Goal: Task Accomplishment & Management: Use online tool/utility

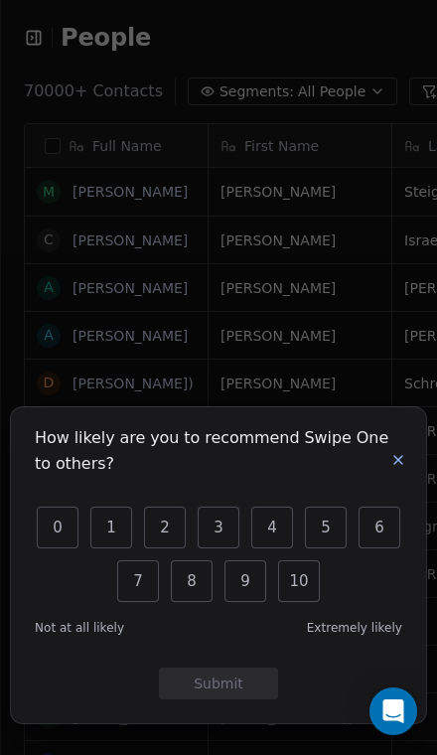
scroll to position [736, 855]
click at [268, 522] on button "4" at bounding box center [272, 528] width 42 height 42
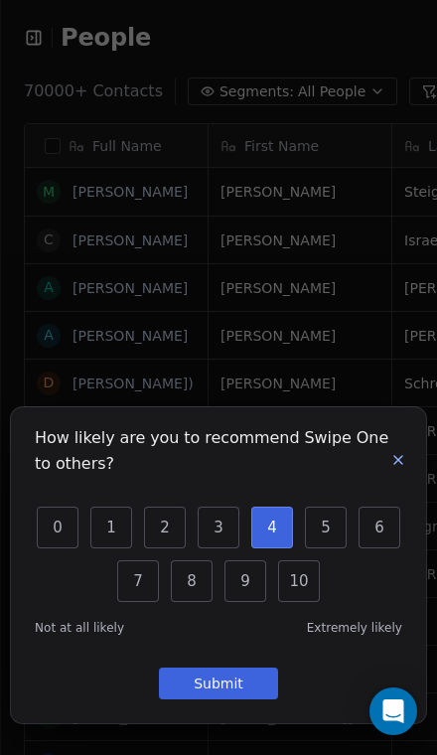
click at [261, 684] on button "Submit" at bounding box center [218, 684] width 119 height 32
click at [244, 694] on button "Submit" at bounding box center [218, 684] width 119 height 32
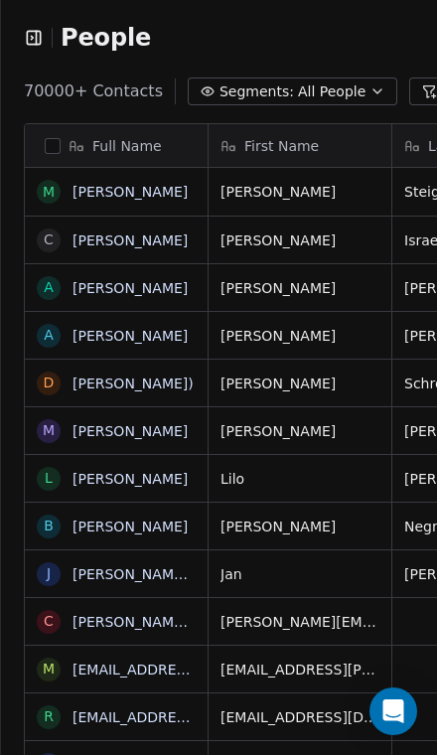
click at [40, 149] on div "Full Name" at bounding box center [114, 146] width 155 height 20
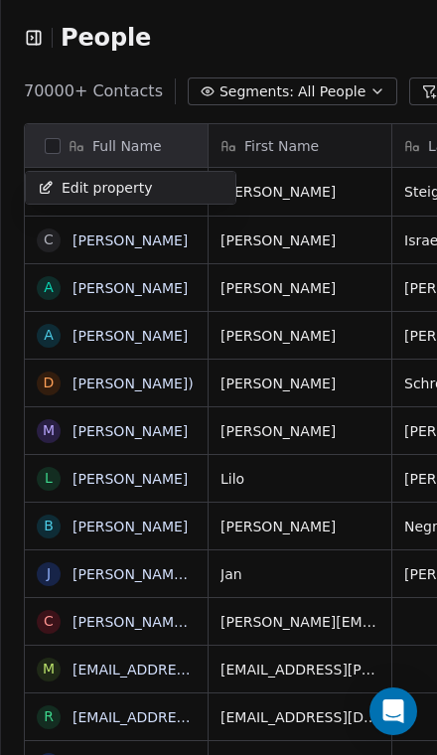
click at [53, 140] on html "People Settings Add Contacts 70000+ Contacts Segments: All People Filter Edit V…" at bounding box center [218, 377] width 437 height 755
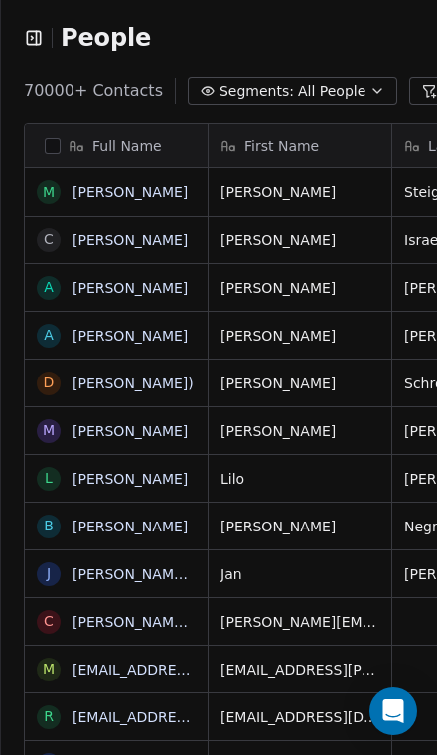
click at [50, 145] on button "button" at bounding box center [53, 146] width 16 height 16
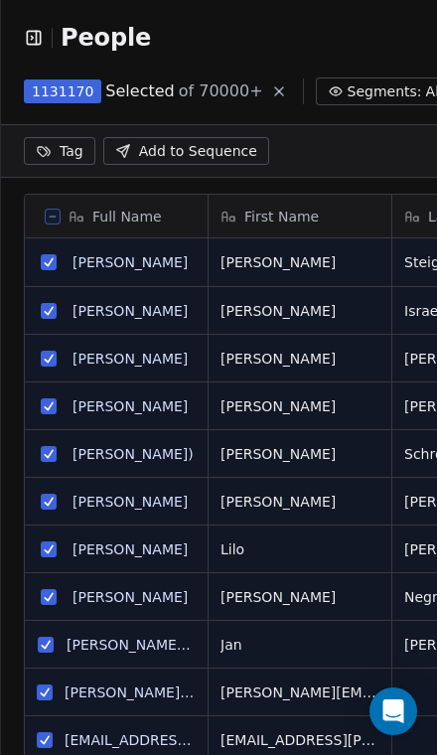
click at [58, 212] on button at bounding box center [53, 217] width 16 height 16
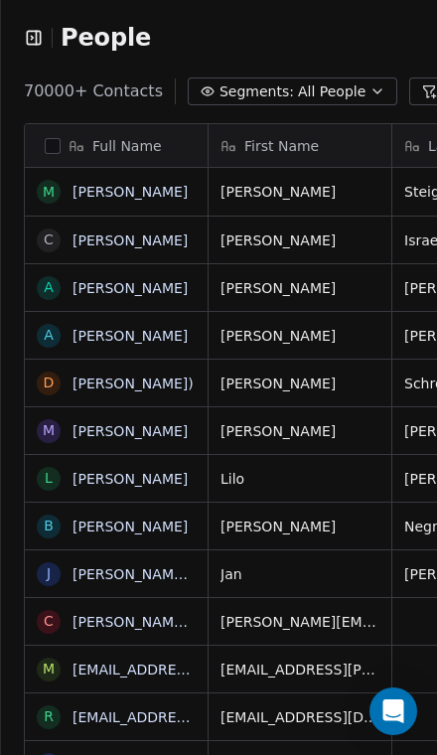
click at [37, 36] on icon "button" at bounding box center [37, 37] width 0 height 13
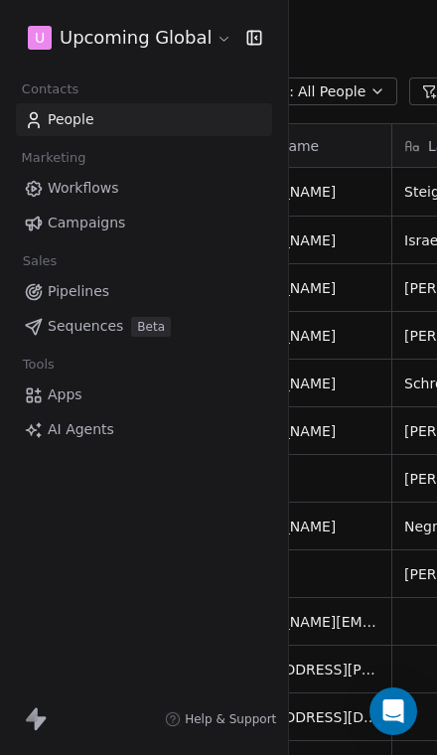
click at [247, 35] on icon "button" at bounding box center [254, 38] width 20 height 20
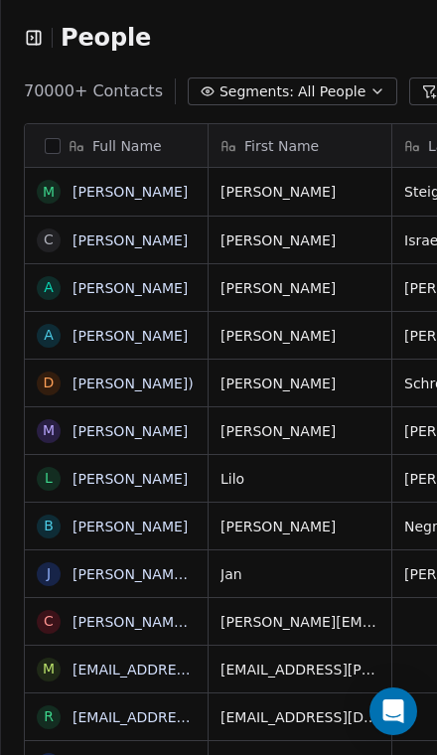
click at [260, 88] on span "Segments:" at bounding box center [257, 91] width 74 height 21
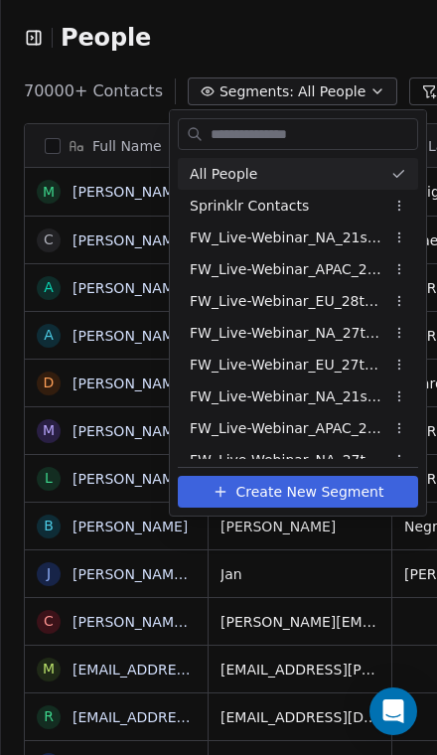
click at [165, 24] on html "People Settings Add Contacts 70000+ Contacts Segments: All People Filter Edit V…" at bounding box center [218, 377] width 437 height 755
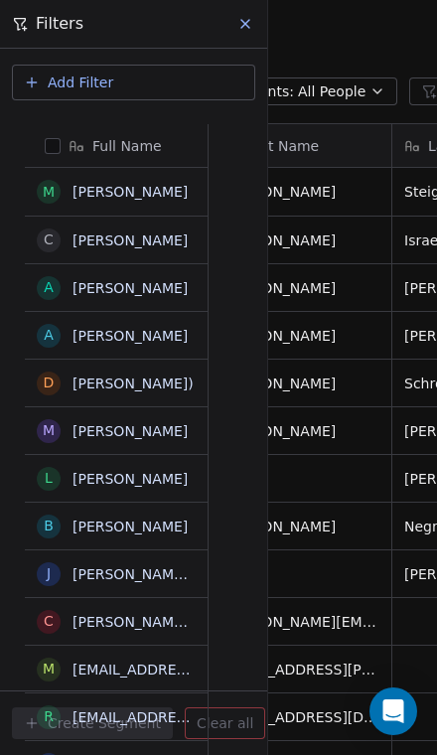
click at [241, 27] on icon at bounding box center [245, 24] width 16 height 16
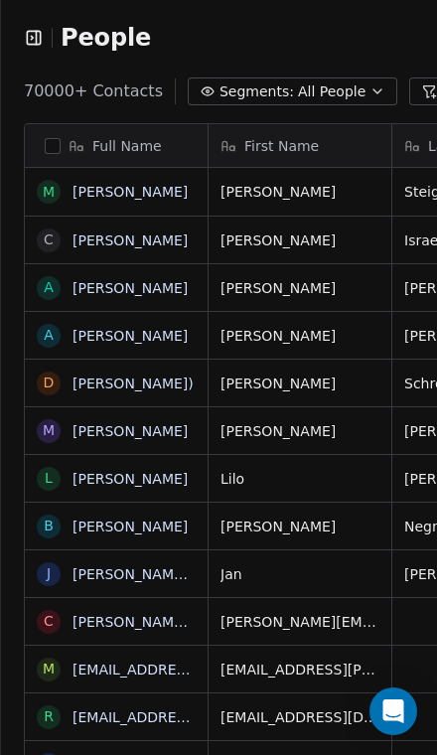
click at [298, 90] on span "All People" at bounding box center [332, 91] width 68 height 21
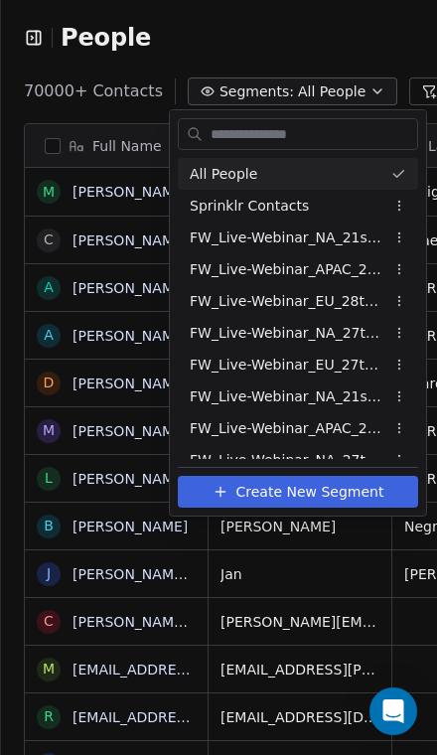
click at [227, 270] on span "FW_Live-Webinar_APAC_21stAugust'25" at bounding box center [287, 269] width 195 height 21
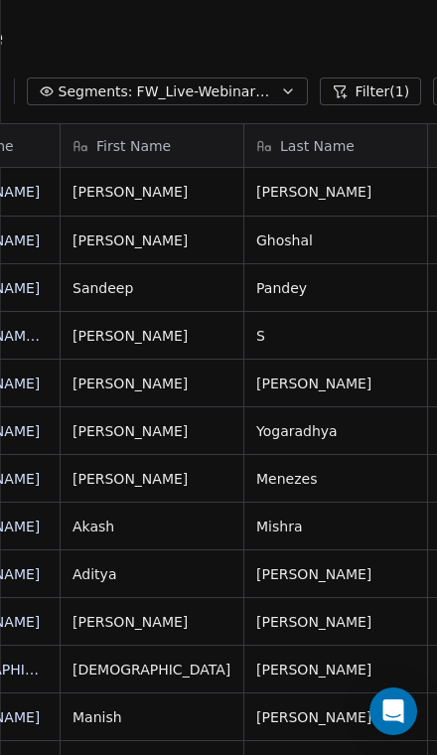
scroll to position [0, 149]
click at [351, 95] on button "Filter (1)" at bounding box center [370, 91] width 102 height 28
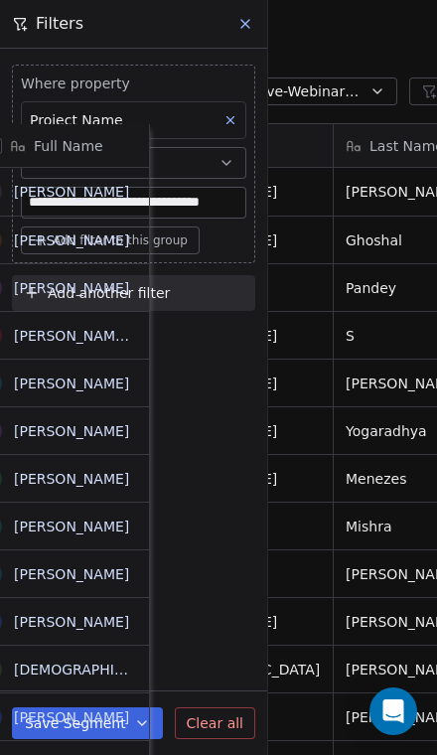
scroll to position [0, -1]
click at [168, 291] on button "Add another filter" at bounding box center [133, 293] width 243 height 36
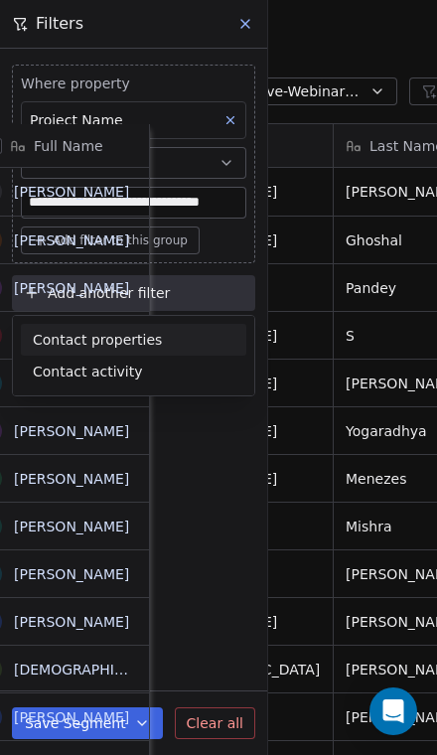
scroll to position [0, 0]
click at [146, 340] on span "Contact properties" at bounding box center [97, 340] width 129 height 21
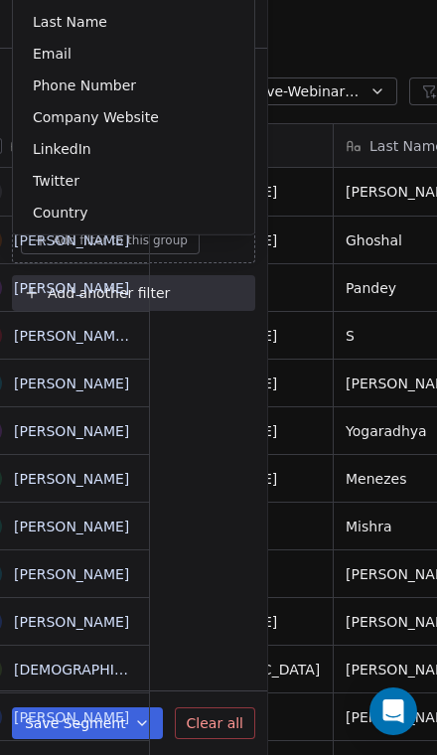
click at [54, 149] on span "LinkedIn" at bounding box center [62, 149] width 59 height 20
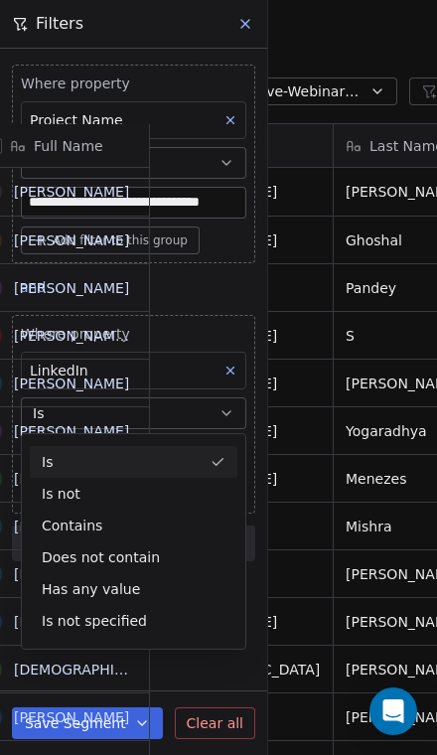
click at [61, 529] on div "Contains" at bounding box center [134, 526] width 208 height 32
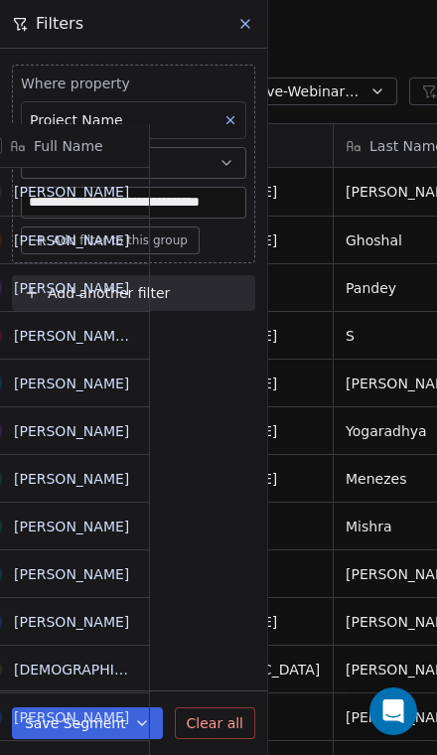
click at [258, 8] on div "Filters" at bounding box center [133, 24] width 267 height 48
click at [244, 20] on icon at bounding box center [245, 24] width 16 height 16
